Goal: Task Accomplishment & Management: Use online tool/utility

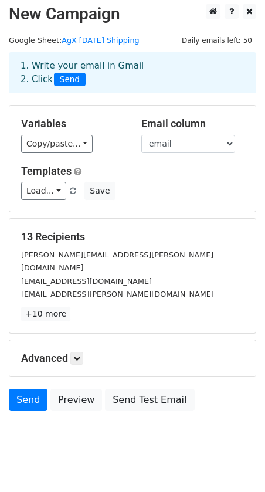
scroll to position [10, 0]
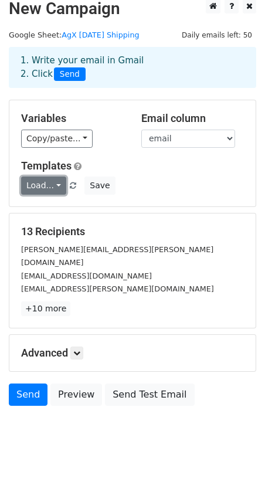
click at [58, 187] on link "Load..." at bounding box center [43, 185] width 45 height 18
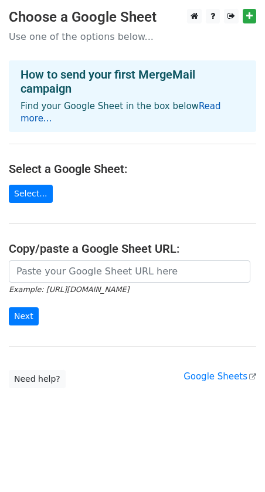
click at [209, 105] on link "Read more..." at bounding box center [121, 112] width 200 height 23
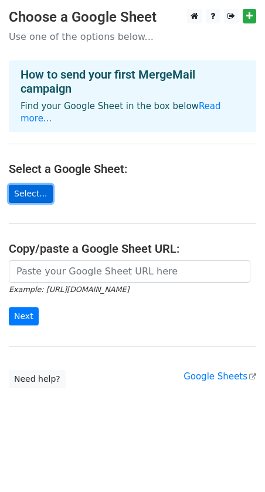
click at [34, 185] on link "Select..." at bounding box center [31, 194] width 44 height 18
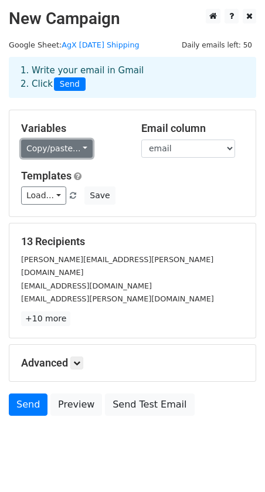
click at [82, 146] on link "Copy/paste..." at bounding box center [56, 148] width 71 height 18
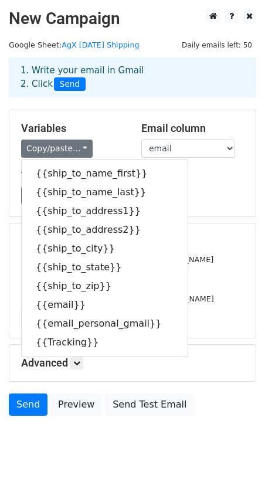
click at [109, 137] on div "Variables Copy/paste... {{ship_to_name_first}} {{ship_to_name_last}} {{ship_to_…" at bounding box center [72, 140] width 120 height 36
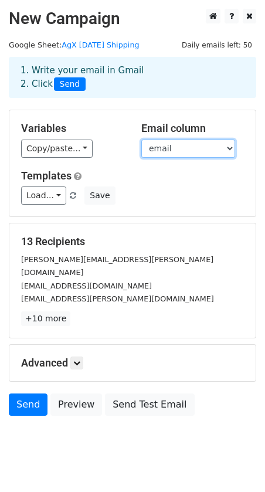
click at [171, 143] on select "ship_to_name_first ship_to_name_last ship_to_address1 ship_to_address2 ship_to_…" at bounding box center [188, 148] width 94 height 18
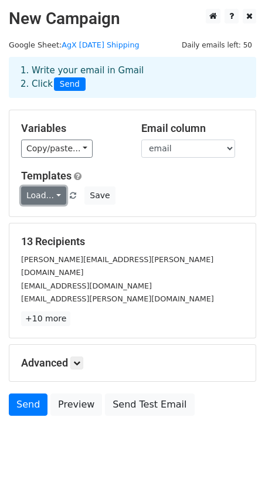
click at [57, 190] on link "Load..." at bounding box center [43, 195] width 45 height 18
click at [159, 196] on div "Load... No templates saved Save" at bounding box center [132, 195] width 240 height 18
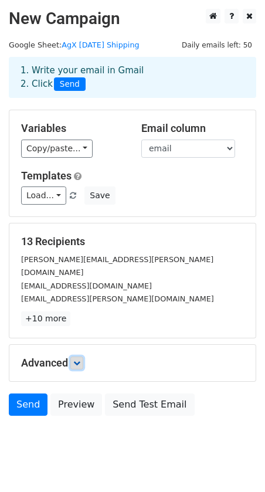
click at [80, 359] on icon at bounding box center [76, 362] width 7 height 7
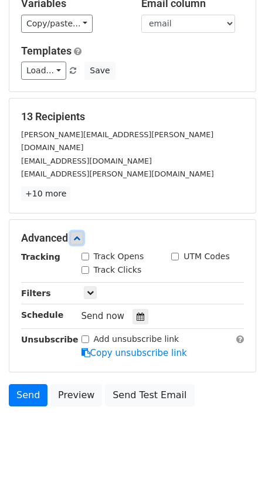
scroll to position [124, 0]
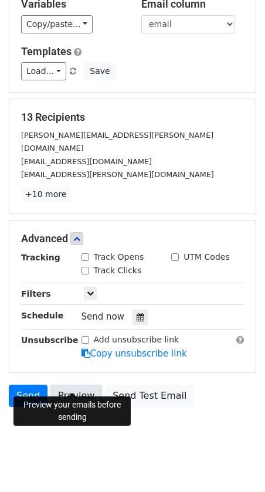
click at [80, 384] on link "Preview" at bounding box center [76, 395] width 52 height 22
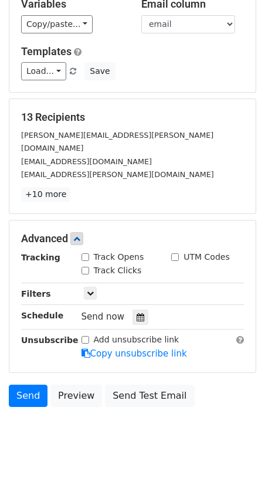
click at [84, 253] on input "Track Opens" at bounding box center [85, 257] width 8 height 8
checkbox input "true"
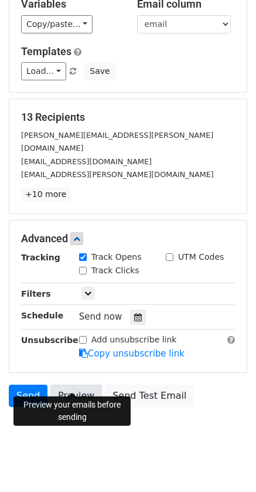
click at [81, 384] on link "Preview" at bounding box center [76, 395] width 52 height 22
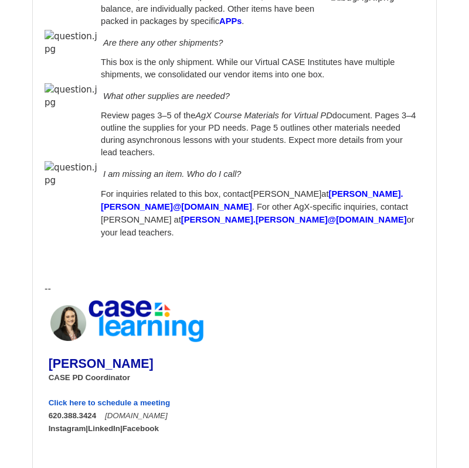
scroll to position [471, 0]
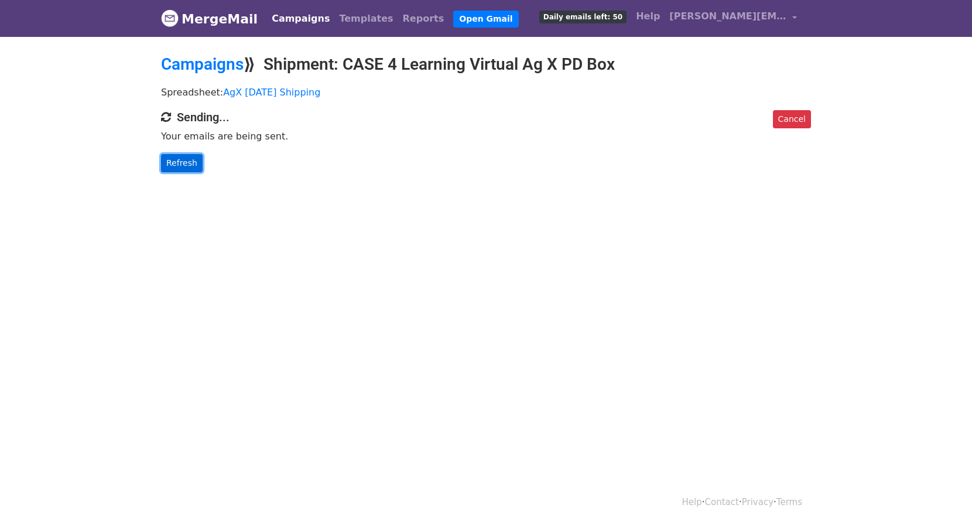
click at [181, 159] on link "Refresh" at bounding box center [182, 163] width 42 height 18
